Goal: Task Accomplishment & Management: Use online tool/utility

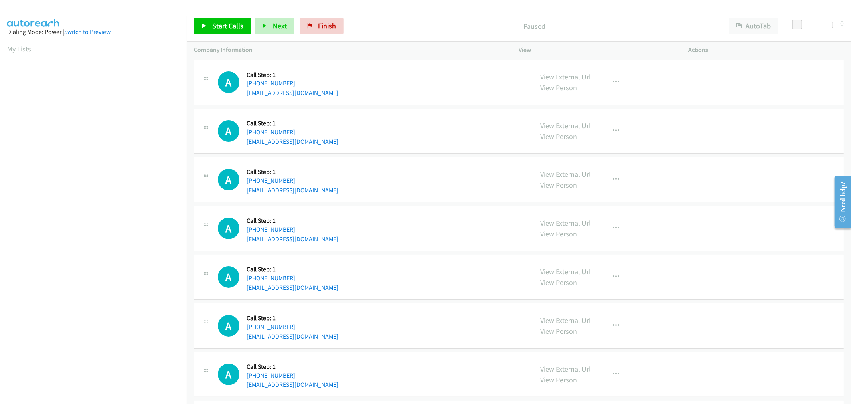
click at [349, 168] on div "A Callback Scheduled Call Step: 1 America/Denver +1 720-445-5489 kitmikshaw@gma…" at bounding box center [372, 179] width 308 height 30
click at [229, 28] on span "Start Calls" at bounding box center [227, 25] width 31 height 9
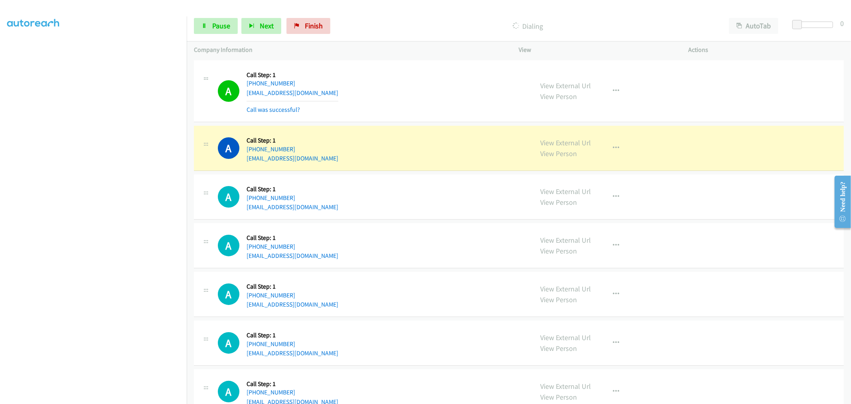
drag, startPoint x: 565, startPoint y: 140, endPoint x: 561, endPoint y: 137, distance: 5.1
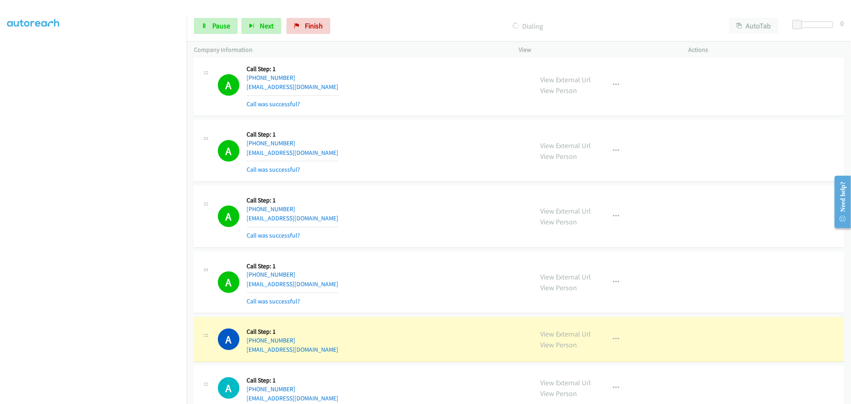
scroll to position [443, 0]
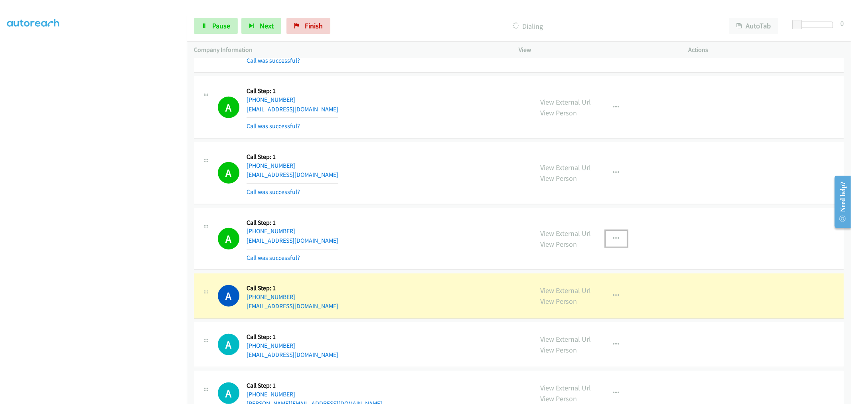
click at [615, 233] on button "button" at bounding box center [616, 239] width 22 height 16
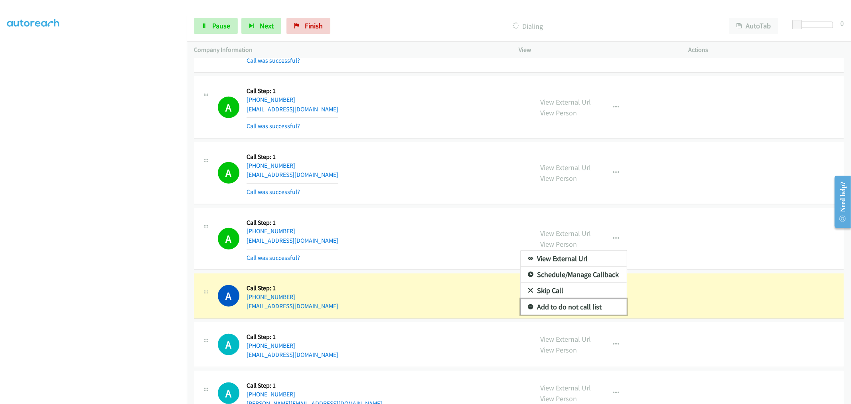
click at [569, 306] on link "Add to do not call list" at bounding box center [573, 307] width 106 height 16
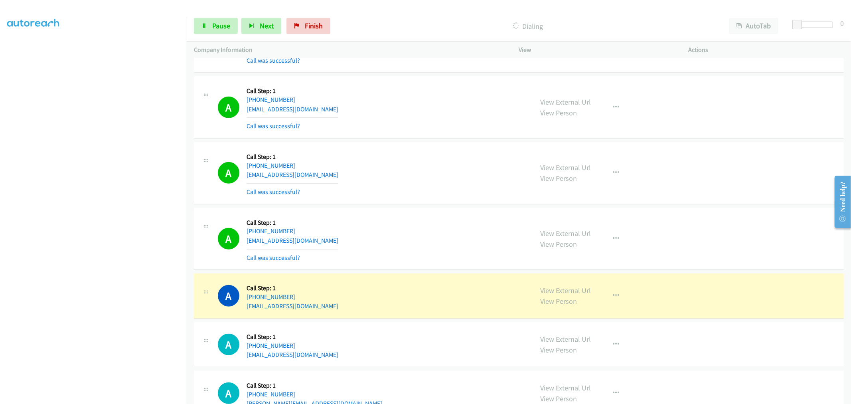
click at [379, 238] on div "A Callback Scheduled Call Step: 1 America/New_York +1 917-662-3200 vbtaxi@gmail…" at bounding box center [372, 238] width 308 height 47
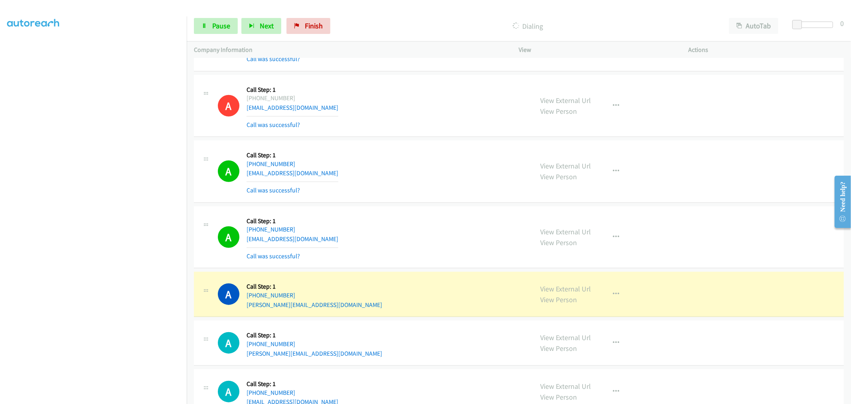
scroll to position [709, 0]
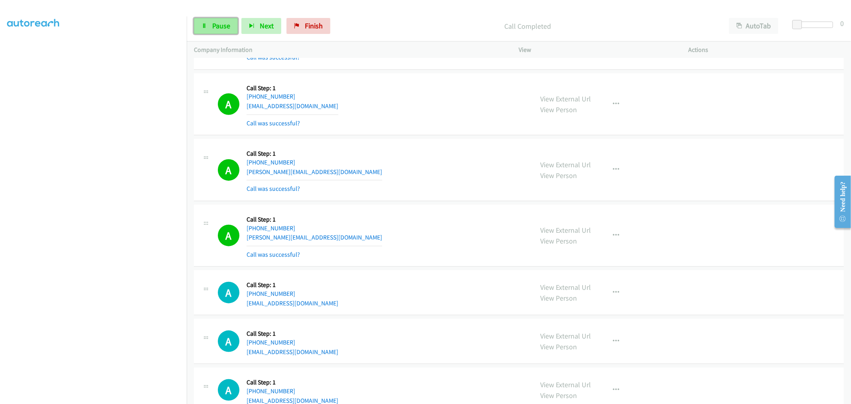
click at [202, 24] on icon at bounding box center [204, 27] width 6 height 6
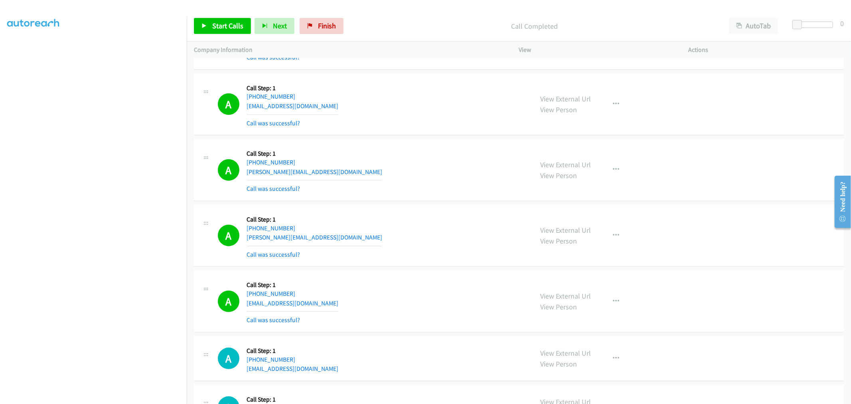
click at [412, 187] on div "A Callback Scheduled Call Step: 1 America/New_York +1 732-793-3810 sarah@cdloff…" at bounding box center [372, 169] width 308 height 47
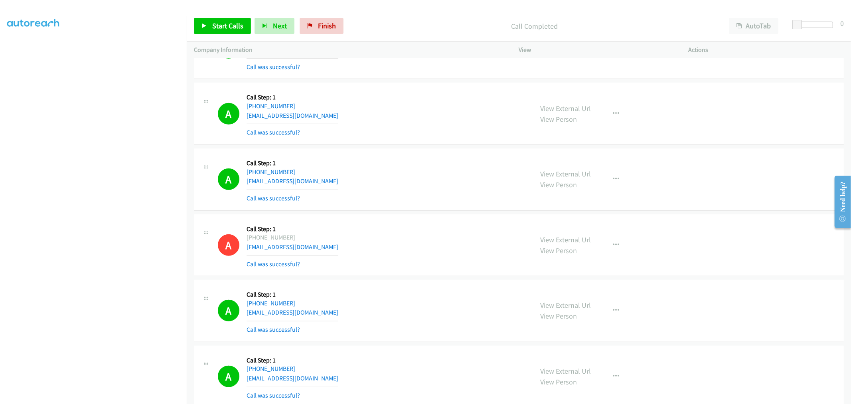
scroll to position [448, 0]
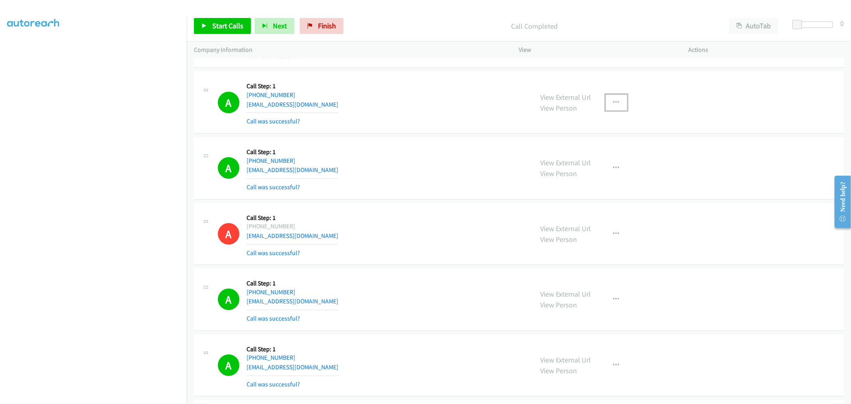
click at [613, 104] on icon "button" at bounding box center [616, 102] width 6 height 6
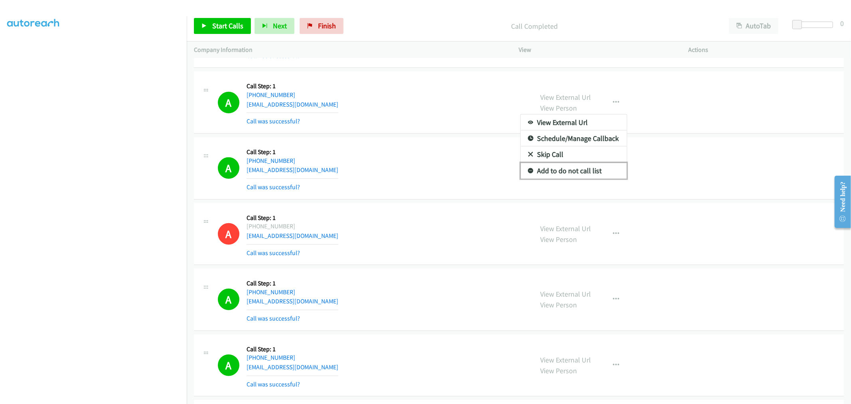
click at [561, 171] on link "Add to do not call list" at bounding box center [573, 171] width 106 height 16
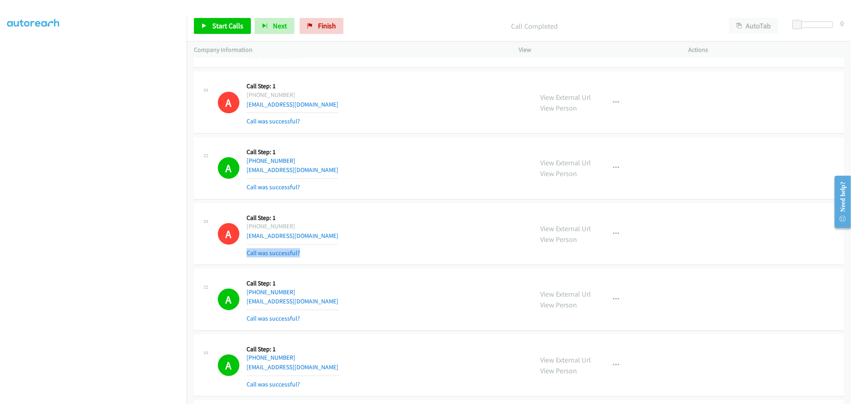
click at [503, 244] on div "A Callback Scheduled Call Step: 1 America/New_York +1 917-662-3200 vbtaxi@gmail…" at bounding box center [372, 233] width 308 height 47
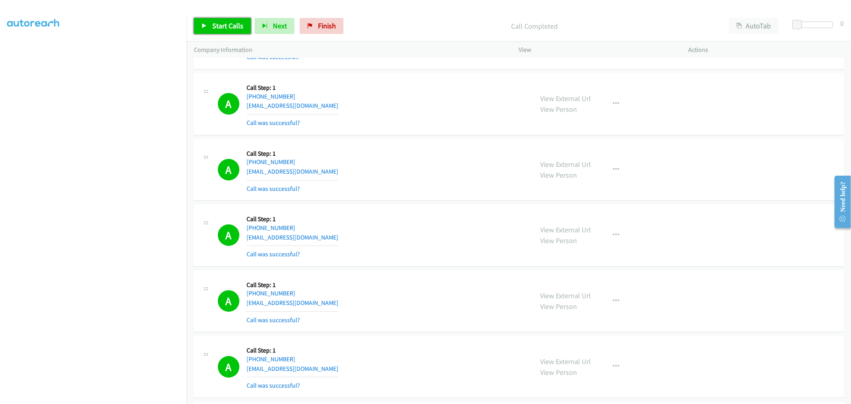
click at [212, 29] on span "Start Calls" at bounding box center [227, 25] width 31 height 9
click at [380, 128] on div "A Callback Scheduled Call Step: 1 America/New_York +1 239-770-0142 jfsanfelippo…" at bounding box center [519, 104] width 650 height 62
drag, startPoint x: 7, startPoint y: 323, endPoint x: 397, endPoint y: 246, distance: 397.7
click at [397, 246] on div "A Callback Scheduled Call Step: 1 America/New_York +1 843-814-9941 josuearsalaz…" at bounding box center [372, 234] width 308 height 47
click at [104, 400] on aside "Dialing Mode: Power | Switch to Preview My Lists" at bounding box center [93, 199] width 187 height 442
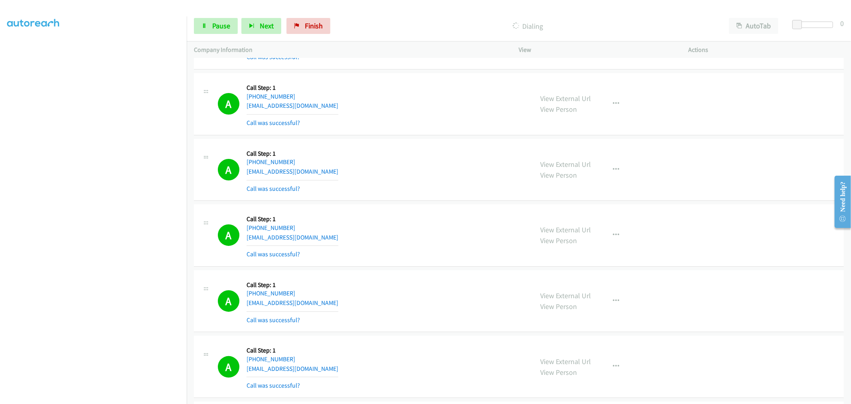
click at [72, 396] on section at bounding box center [93, 215] width 172 height 382
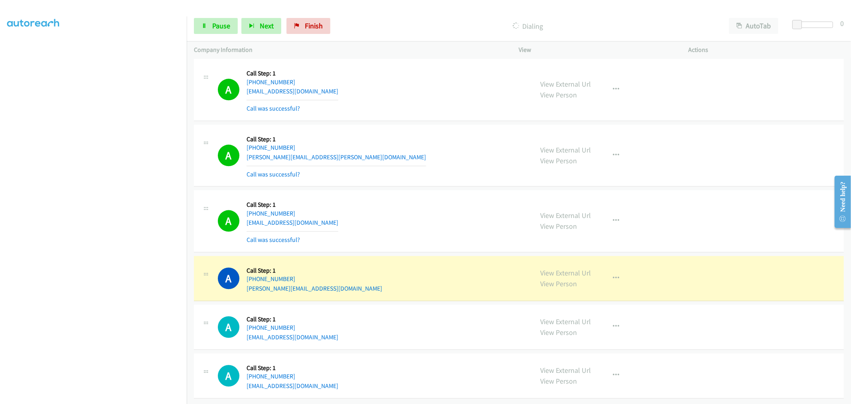
scroll to position [1584, 0]
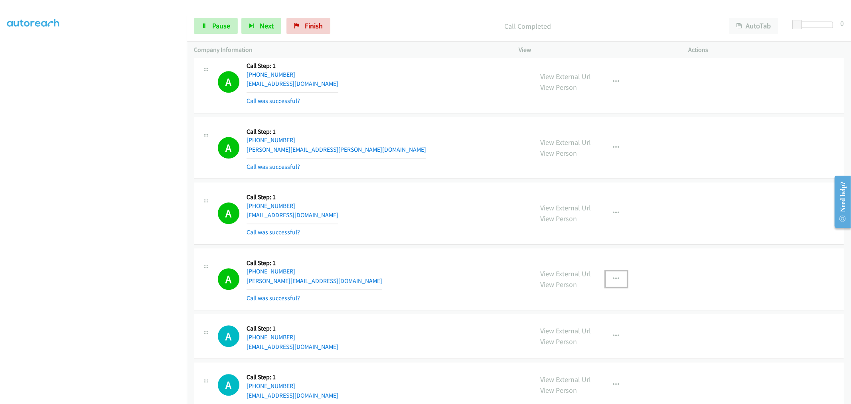
drag, startPoint x: 615, startPoint y: 279, endPoint x: 595, endPoint y: 319, distance: 44.6
click at [615, 279] on icon "button" at bounding box center [616, 279] width 6 height 6
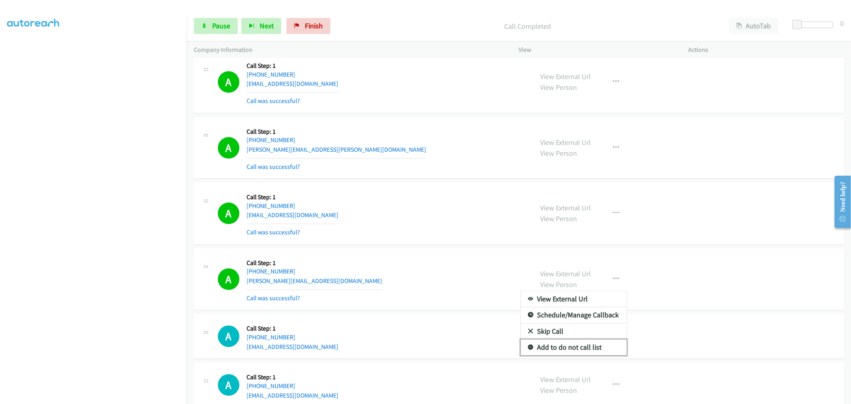
click at [580, 347] on link "Add to do not call list" at bounding box center [573, 347] width 106 height 16
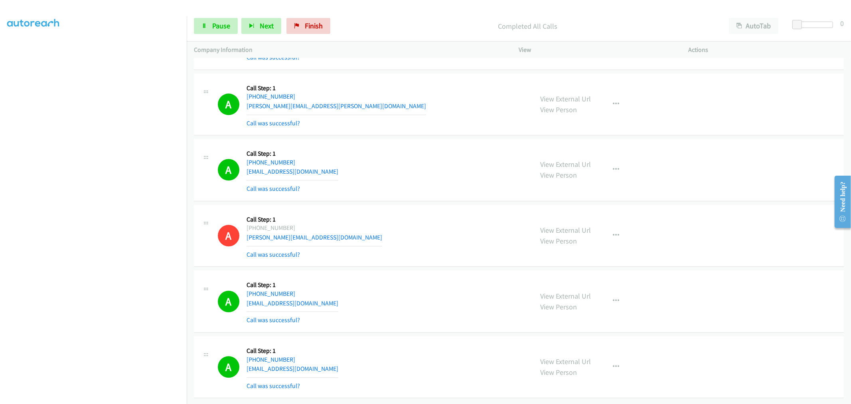
scroll to position [1661, 0]
click at [226, 24] on span "Pause" at bounding box center [221, 25] width 18 height 9
click at [221, 25] on span "Start Calls" at bounding box center [227, 25] width 31 height 9
click at [214, 23] on span "Pause" at bounding box center [221, 25] width 18 height 9
click at [220, 33] on link "Start Calls" at bounding box center [222, 26] width 57 height 16
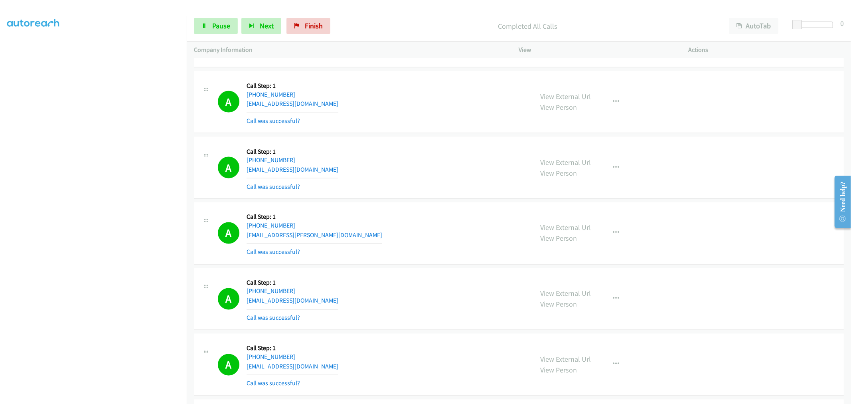
scroll to position [1129, 0]
click at [213, 27] on span "Pause" at bounding box center [221, 25] width 18 height 9
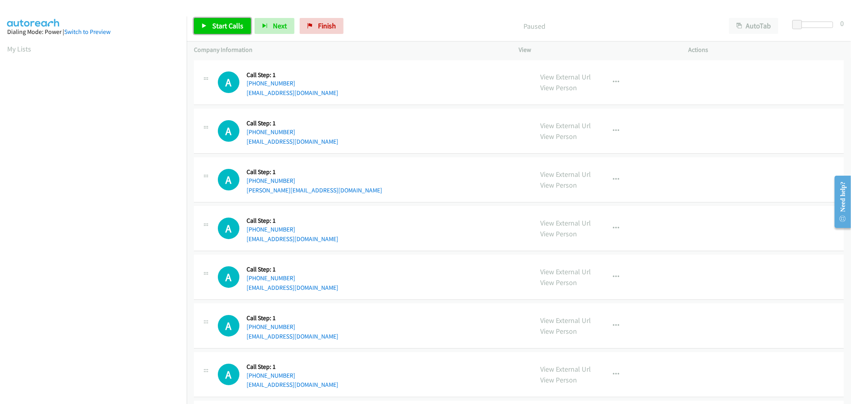
click at [232, 27] on span "Start Calls" at bounding box center [227, 25] width 31 height 9
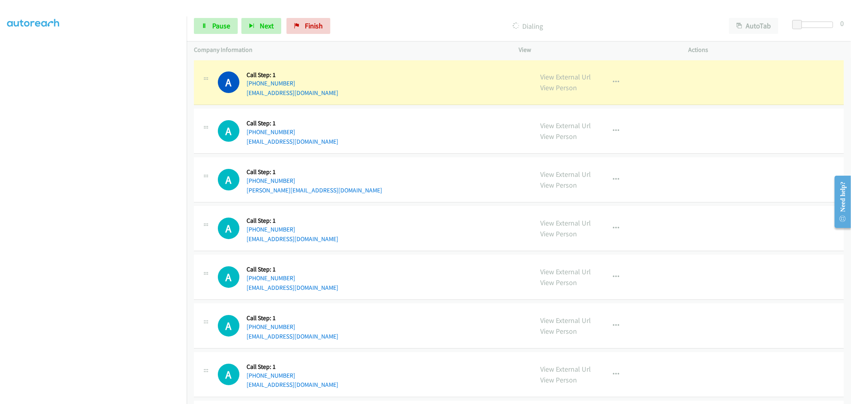
drag, startPoint x: 412, startPoint y: 226, endPoint x: 405, endPoint y: 223, distance: 8.1
click at [405, 223] on div "A Callback Scheduled Call Step: 1 America/New_York +1 857-342-2014 ojawency@gma…" at bounding box center [372, 228] width 308 height 30
click at [429, 216] on div "A Callback Scheduled Call Step: 1 America/New_York +1 857-342-2014 ojawency@gma…" at bounding box center [372, 228] width 308 height 30
click at [388, 176] on div "A Callback Scheduled Call Step: 1 America/New_York +1 917-292-9186 julia.wujl@g…" at bounding box center [372, 179] width 308 height 30
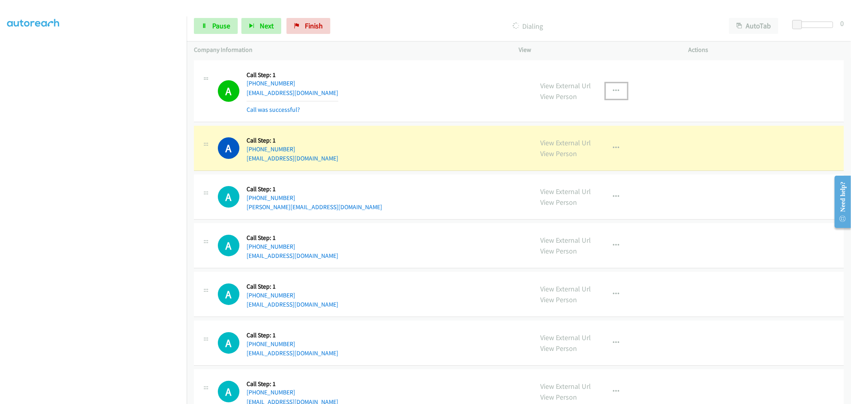
click at [620, 86] on button "button" at bounding box center [616, 91] width 22 height 16
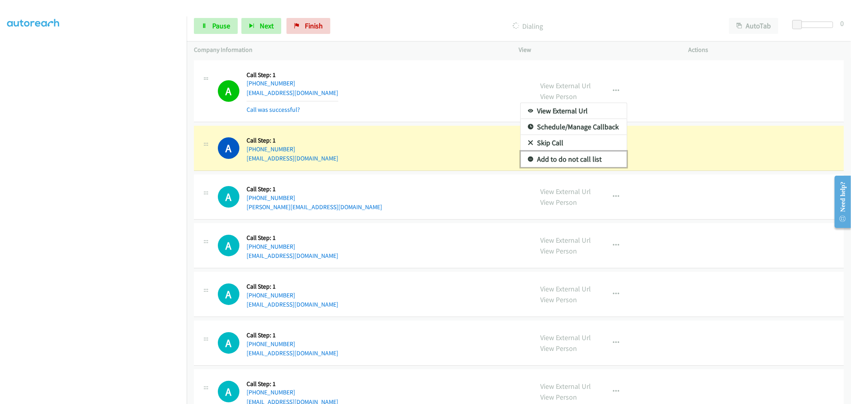
click at [562, 163] on link "Add to do not call list" at bounding box center [573, 159] width 106 height 16
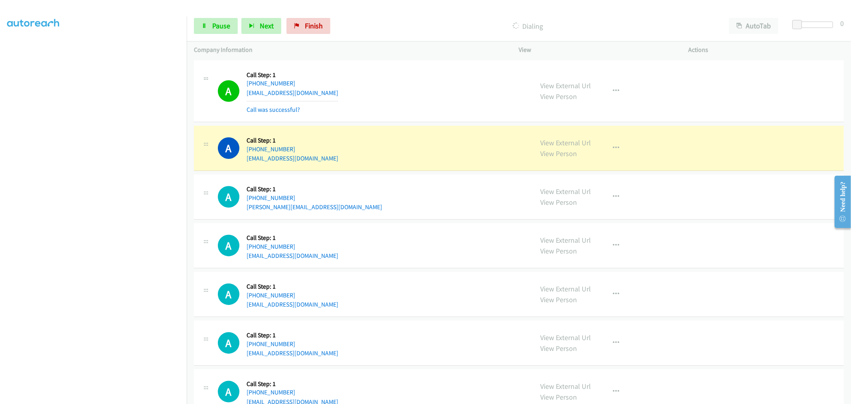
click at [412, 87] on div "A Callback Scheduled Call Step: 1 America/Chicago +1 414-617-4902 carterberkson…" at bounding box center [372, 90] width 308 height 47
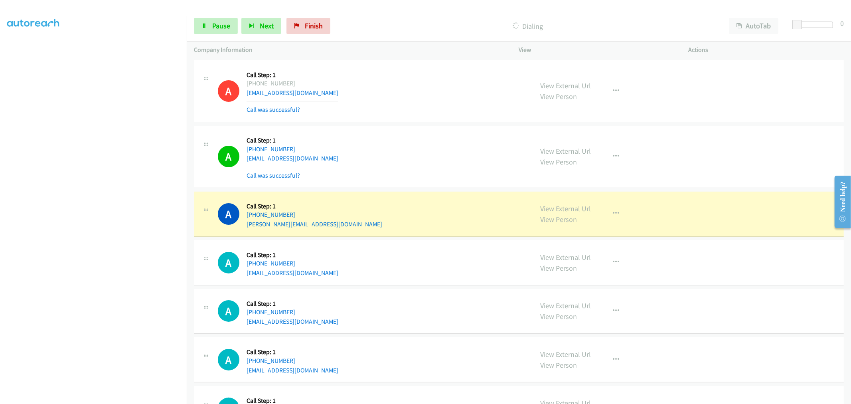
drag, startPoint x: 566, startPoint y: 207, endPoint x: 503, endPoint y: 171, distance: 72.9
click at [434, 150] on div "A Callback Scheduled Call Step: 1 America/Chicago +1 512-937-8549 brjones15@gma…" at bounding box center [372, 156] width 308 height 47
click at [427, 121] on div "A Callback Scheduled Call Step: 1 America/Chicago +1 414-617-4902 carterberkson…" at bounding box center [519, 91] width 650 height 62
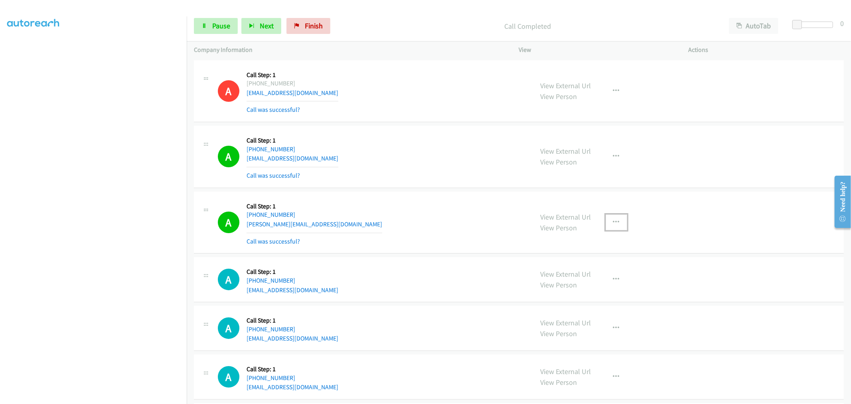
click at [614, 229] on button "button" at bounding box center [616, 222] width 22 height 16
click at [564, 287] on link "Add to do not call list" at bounding box center [573, 290] width 106 height 16
click at [380, 196] on div "A Callback Scheduled Call Step: 1 America/New_York +1 917-292-9186 julia.wujl@g…" at bounding box center [519, 222] width 650 height 62
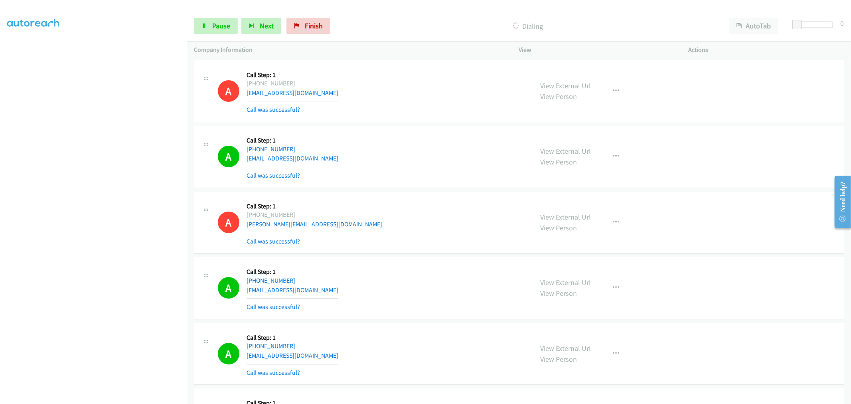
click at [445, 166] on div "A Callback Scheduled Call Step: 1 America/Chicago +1 512-937-8549 brjones15@gma…" at bounding box center [372, 156] width 308 height 47
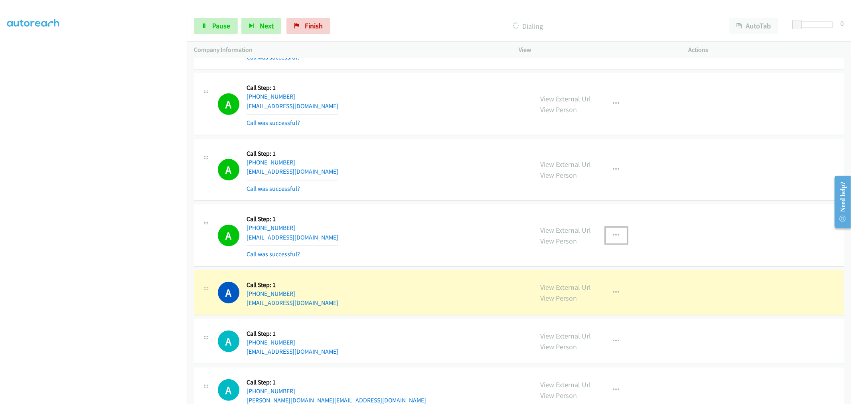
click at [613, 233] on icon "button" at bounding box center [616, 235] width 6 height 6
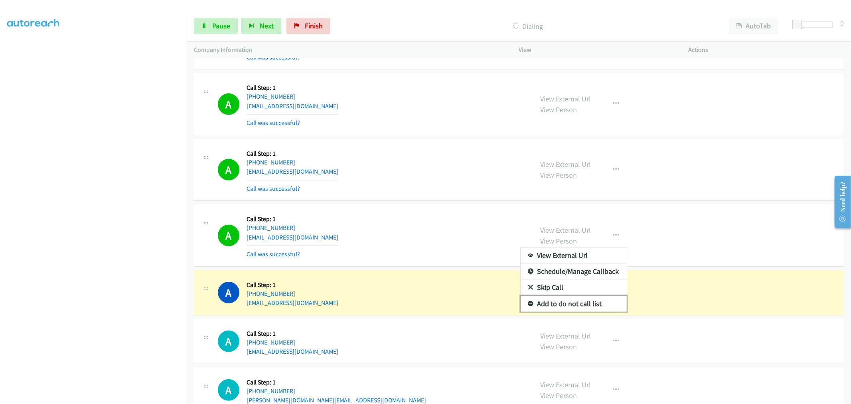
click at [571, 306] on link "Add to do not call list" at bounding box center [573, 304] width 106 height 16
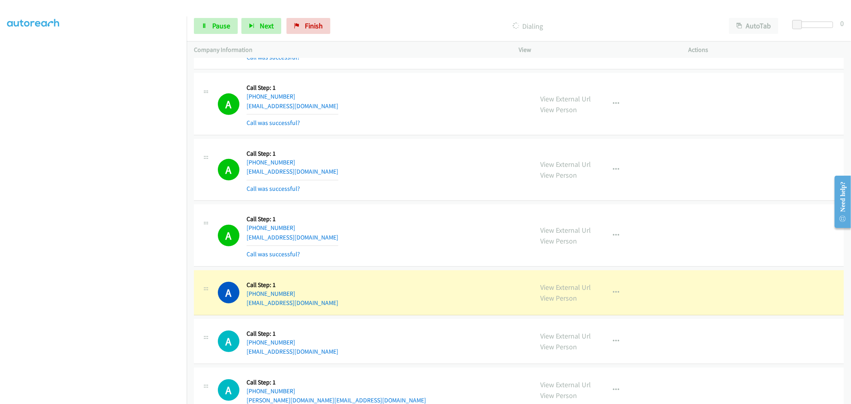
click at [426, 232] on div "A Callback Scheduled Call Step: 1 America/Los_Angeles +1 206-658-5859 cemeka101…" at bounding box center [372, 234] width 308 height 47
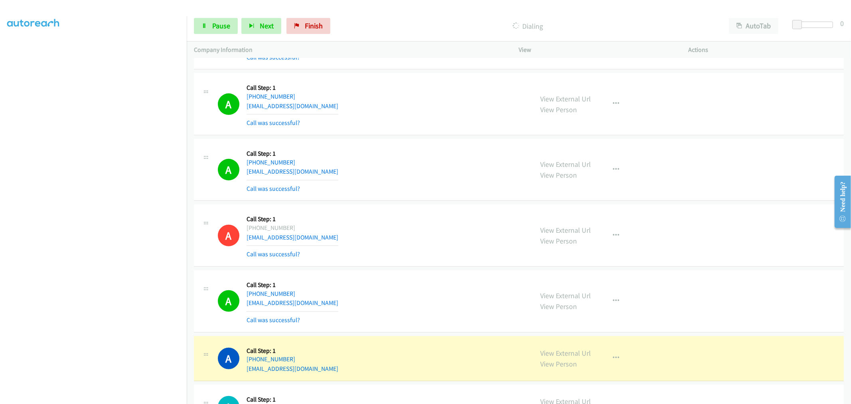
click at [461, 197] on div "A Callback Scheduled Call Step: 1 America/Los_Angeles +1 559-394-4999 jamesbusc…" at bounding box center [519, 170] width 650 height 62
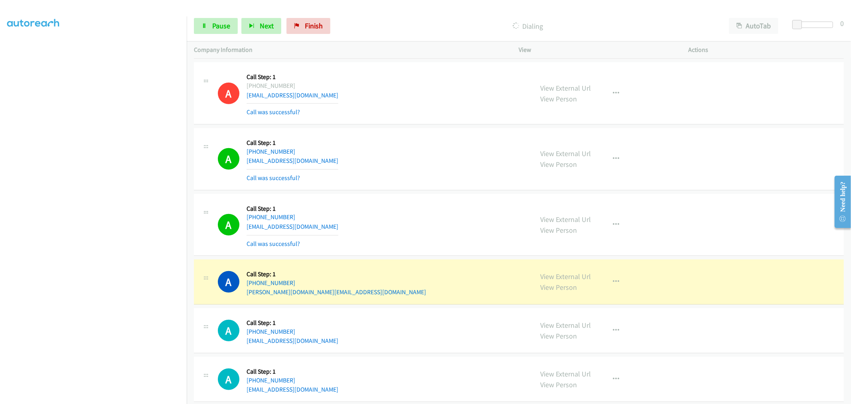
scroll to position [536, 0]
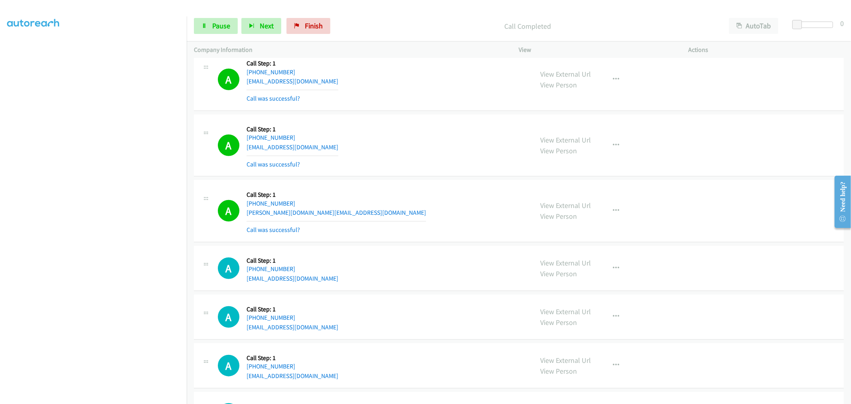
click at [621, 220] on div "View External Url View Person View External Url Email Schedule/Manage Callback …" at bounding box center [621, 210] width 177 height 47
click at [615, 209] on icon "button" at bounding box center [616, 210] width 6 height 6
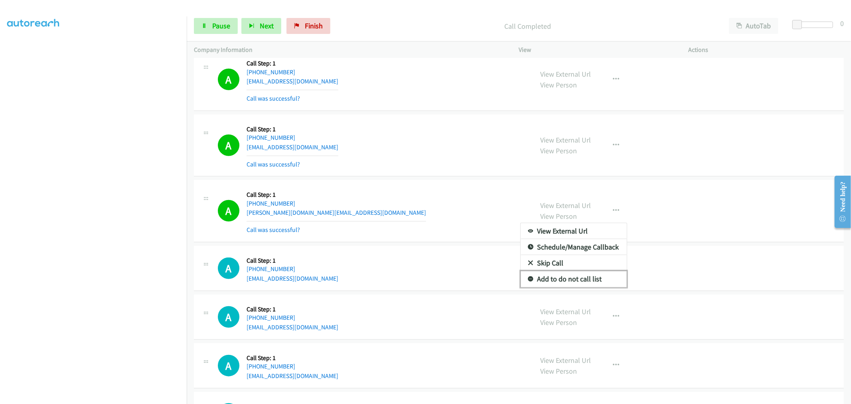
drag, startPoint x: 566, startPoint y: 282, endPoint x: 503, endPoint y: 217, distance: 91.7
click at [566, 282] on link "Add to do not call list" at bounding box center [573, 279] width 106 height 16
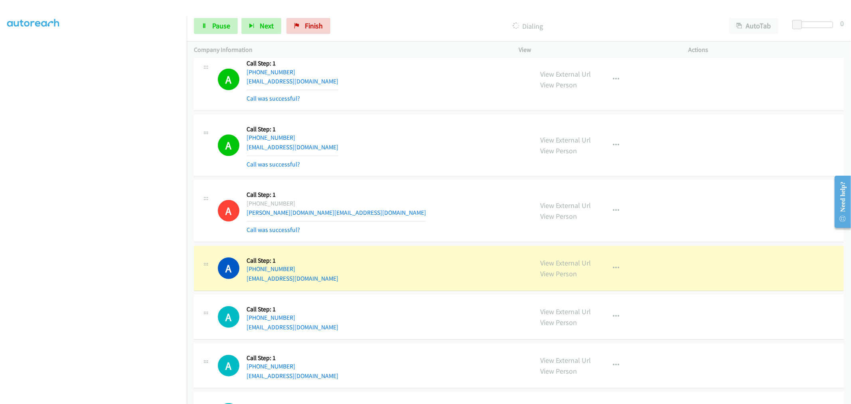
click at [422, 162] on div "A Callback Scheduled Call Step: 1 America/Denver +1 970-333-1683 sjnevicosi@com…" at bounding box center [372, 145] width 308 height 47
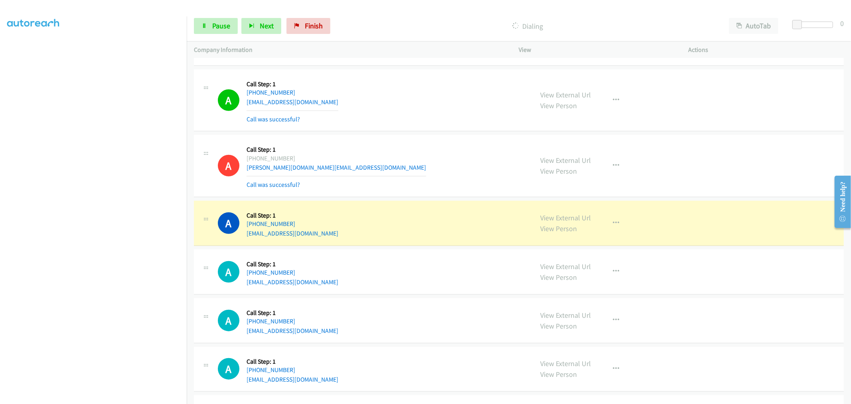
scroll to position [625, 0]
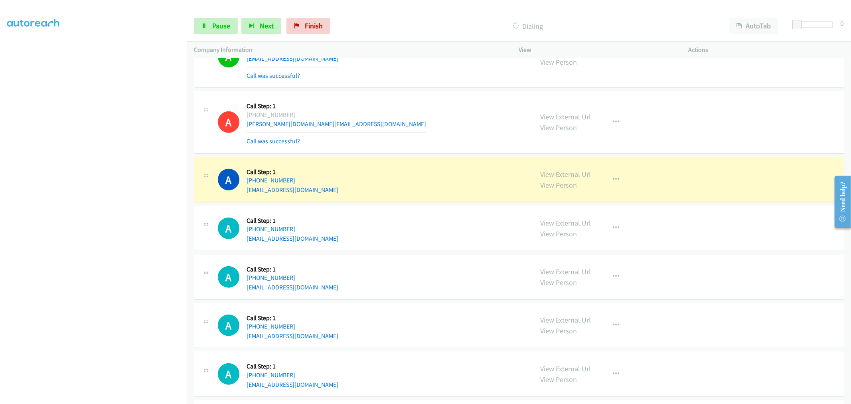
click at [417, 130] on div "A Callback Scheduled Call Step: 1 America/Los_Angeles +1 949-306-5988 parviz.in…" at bounding box center [372, 122] width 308 height 47
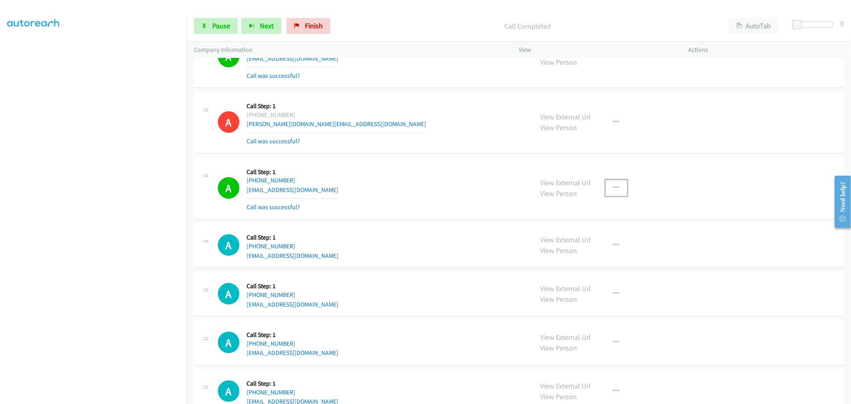
click at [611, 184] on button "button" at bounding box center [616, 188] width 22 height 16
click at [584, 250] on link "Add to do not call list" at bounding box center [573, 256] width 106 height 16
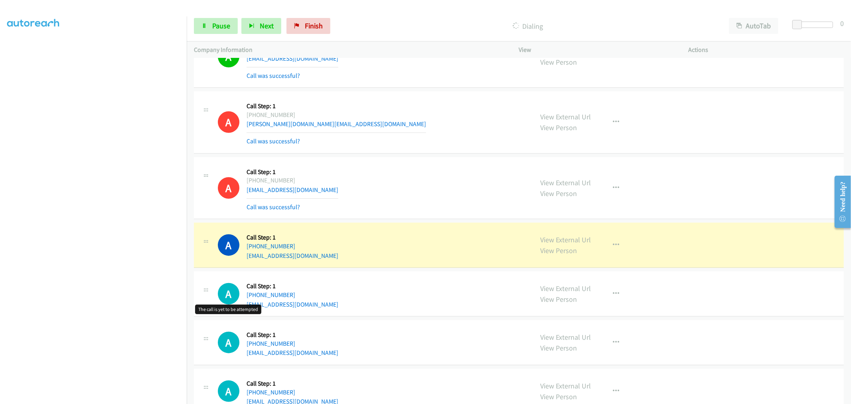
drag, startPoint x: 400, startPoint y: 177, endPoint x: 404, endPoint y: 173, distance: 5.6
click at [400, 176] on div "A Callback Scheduled Call Step: 1 America/Chicago +1 920-930-8264 luccatstanger…" at bounding box center [372, 187] width 308 height 47
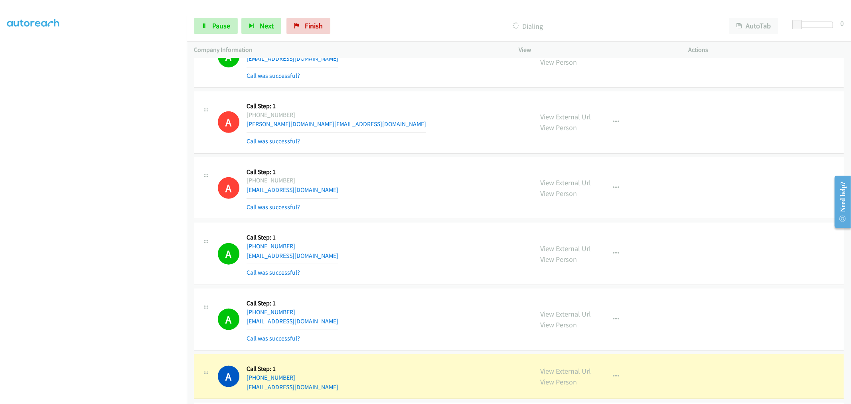
drag, startPoint x: 391, startPoint y: 201, endPoint x: 393, endPoint y: 270, distance: 69.4
click at [394, 270] on div "A Callback Scheduled Call Step: 1 America/New_York +1 352-256-9818 gvillestud20…" at bounding box center [372, 253] width 308 height 47
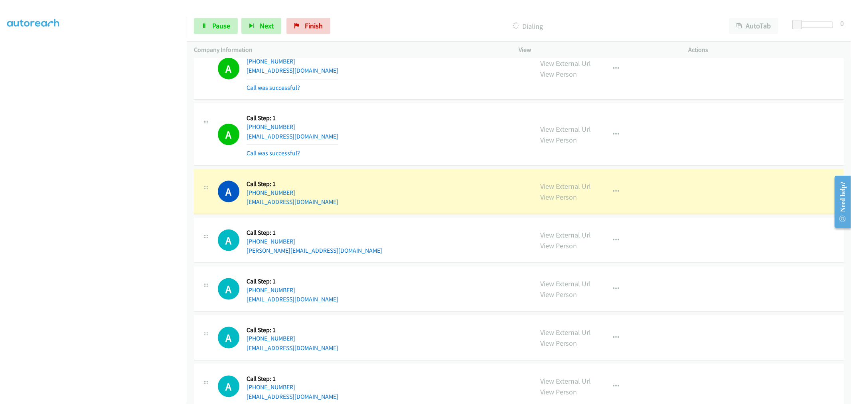
scroll to position [891, 0]
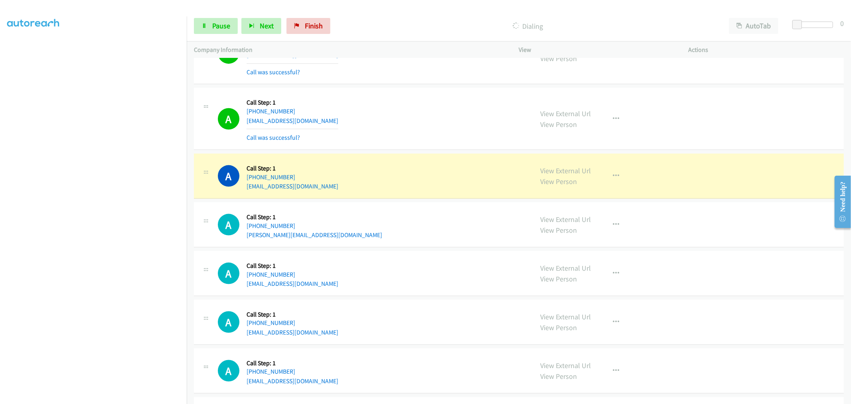
drag, startPoint x: 560, startPoint y: 168, endPoint x: 528, endPoint y: 143, distance: 40.9
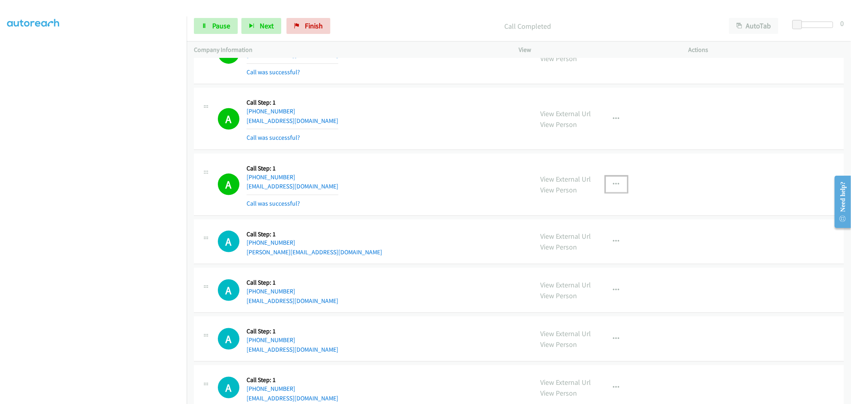
click at [616, 183] on button "button" at bounding box center [616, 184] width 22 height 16
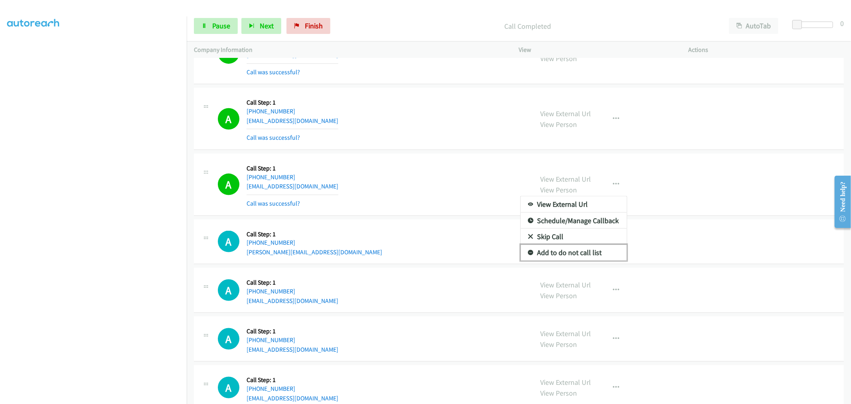
click at [579, 252] on link "Add to do not call list" at bounding box center [573, 252] width 106 height 16
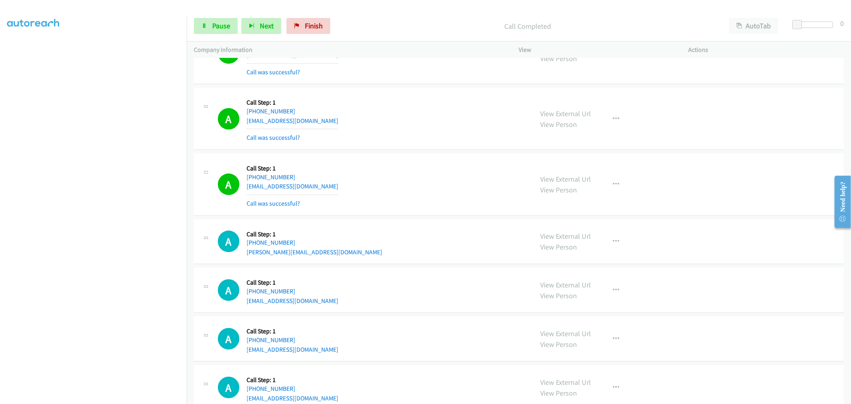
click at [435, 179] on div "A Callback Scheduled Call Step: 1 America/New_York +1 812-325-7845 callgood2011…" at bounding box center [372, 184] width 308 height 47
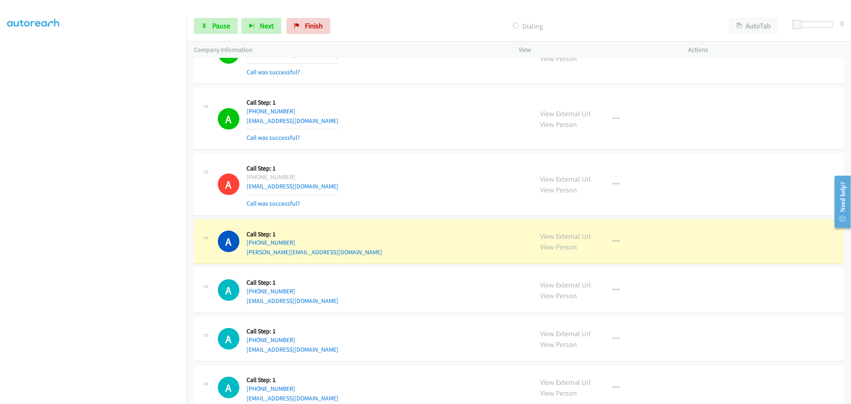
click at [419, 177] on div "A Callback Scheduled Call Step: 1 America/New_York +1 812-325-7845 callgood2011…" at bounding box center [372, 184] width 308 height 47
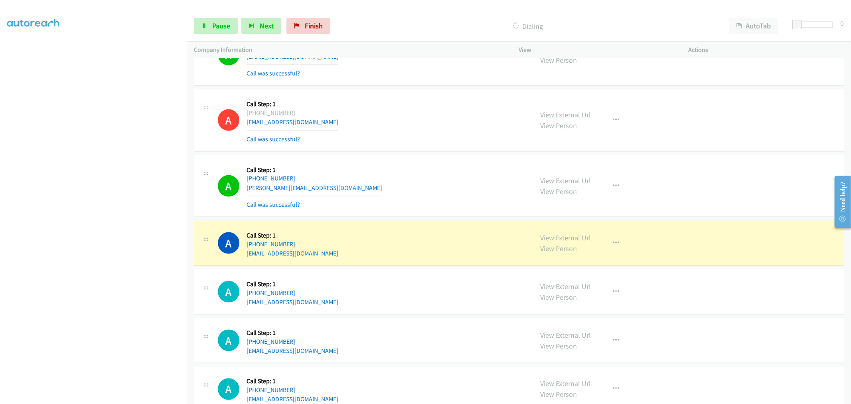
scroll to position [1024, 0]
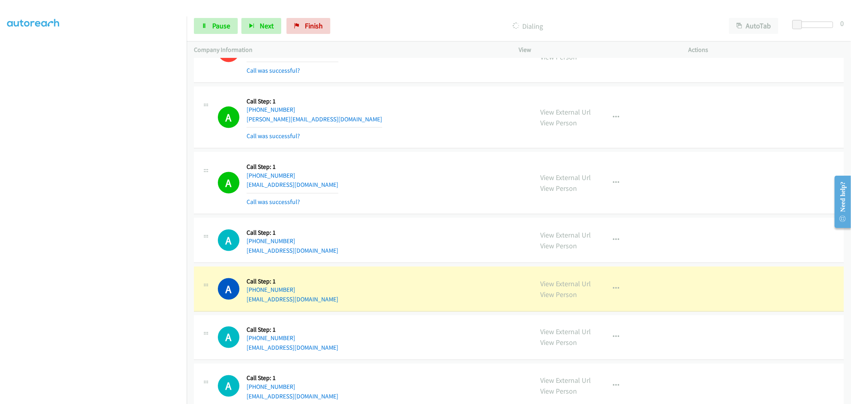
click at [453, 183] on div "A Callback Scheduled Call Step: 1 America/New_York +1 440-552-0262 jbonvissuto@…" at bounding box center [372, 182] width 308 height 47
drag, startPoint x: 453, startPoint y: 175, endPoint x: 428, endPoint y: 161, distance: 28.9
click at [428, 161] on div "A Callback Scheduled Call Step: 1 America/New_York +1 440-552-0262 jbonvissuto@…" at bounding box center [372, 182] width 308 height 47
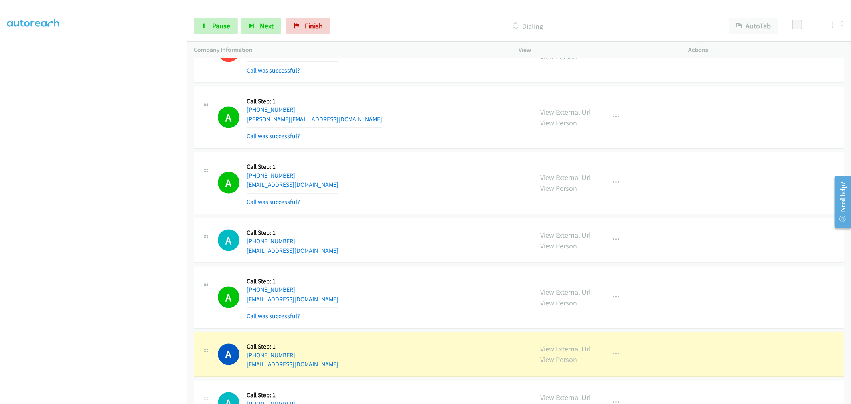
drag, startPoint x: 473, startPoint y: 168, endPoint x: 423, endPoint y: 179, distance: 51.3
click at [423, 179] on div "A Callback Scheduled Call Step: 1 America/New_York +1 440-552-0262 jbonvissuto@…" at bounding box center [372, 182] width 308 height 47
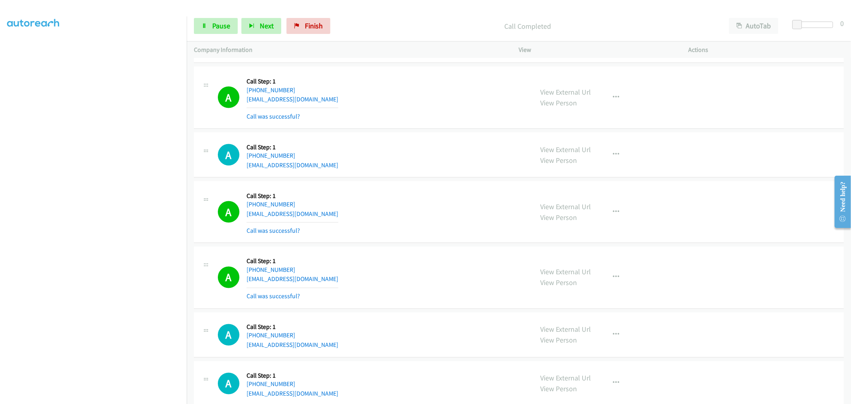
scroll to position [1113, 0]
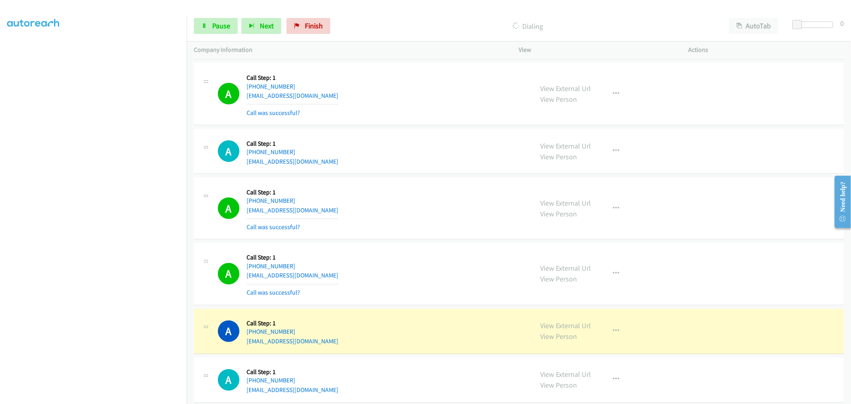
drag, startPoint x: 429, startPoint y: 193, endPoint x: 417, endPoint y: 205, distance: 16.6
click at [417, 205] on div "A Callback Scheduled Call Step: 1 America/Chicago +1 346-664-7906 adamzinyo@gma…" at bounding box center [372, 208] width 308 height 47
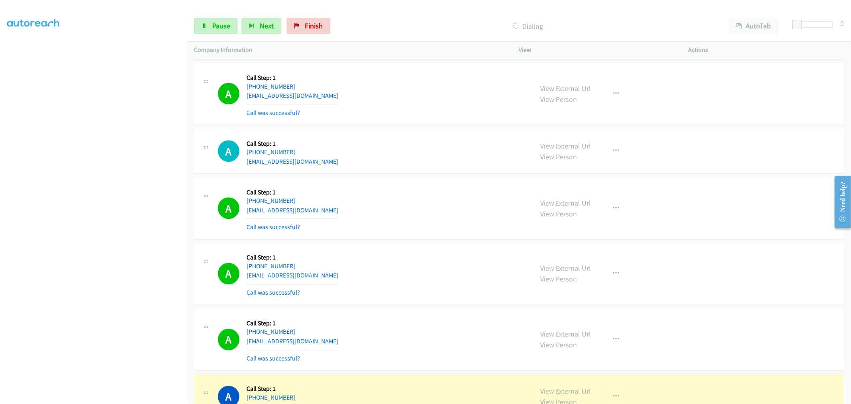
click at [146, 397] on section at bounding box center [93, 215] width 172 height 382
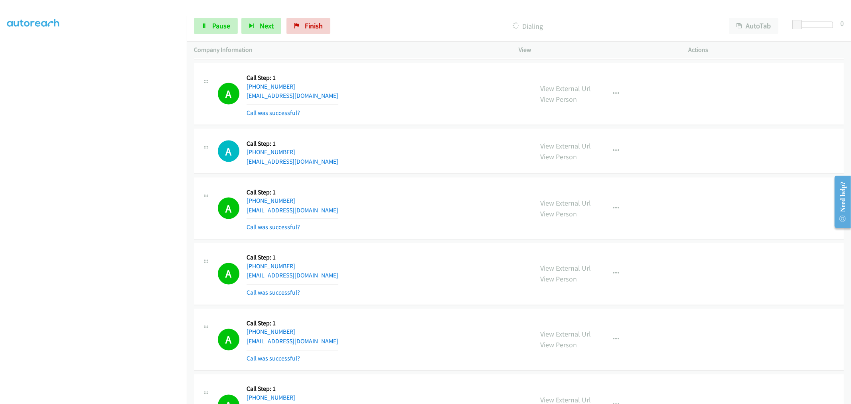
drag, startPoint x: 435, startPoint y: 277, endPoint x: 412, endPoint y: 296, distance: 29.5
click at [435, 277] on div "A Callback Scheduled Call Step: 1 America/New_York +1 404-455-4753 rickeytb78@g…" at bounding box center [372, 273] width 308 height 47
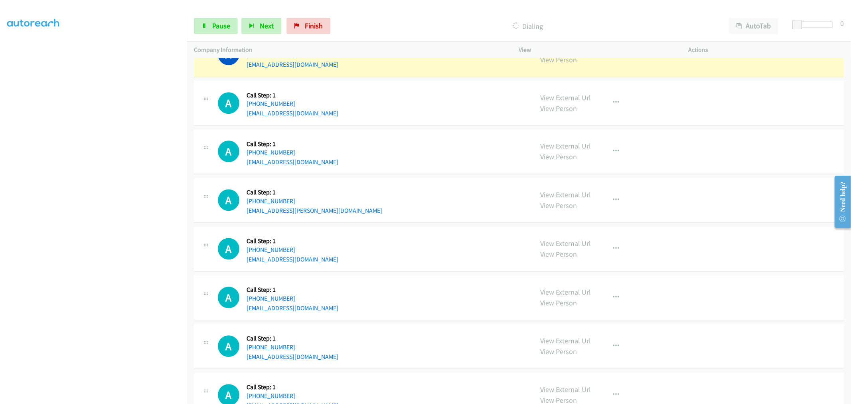
scroll to position [1761, 0]
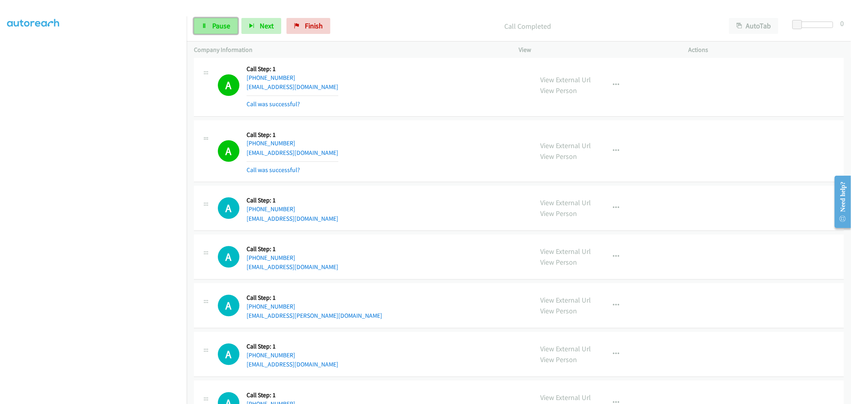
drag, startPoint x: 207, startPoint y: 27, endPoint x: 212, endPoint y: 22, distance: 6.2
click at [207, 27] on link "Pause" at bounding box center [216, 26] width 44 height 16
click at [415, 121] on div "A Callback Scheduled Call Step: 1 America/Chicago +1 817-280-8589 wbsmitty42@at…" at bounding box center [519, 151] width 650 height 62
